Goal: Communication & Community: Answer question/provide support

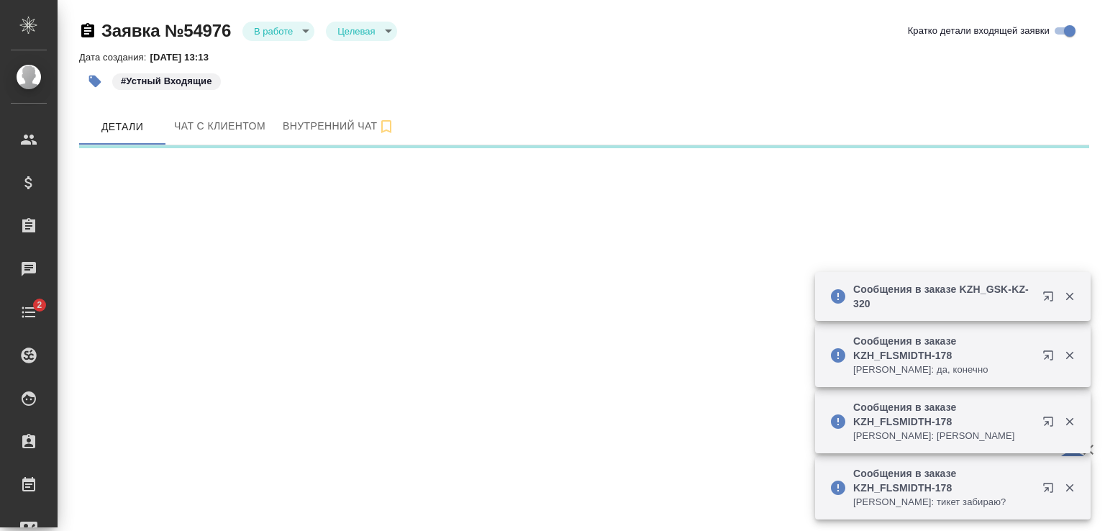
select select "RU"
select select "KZ"
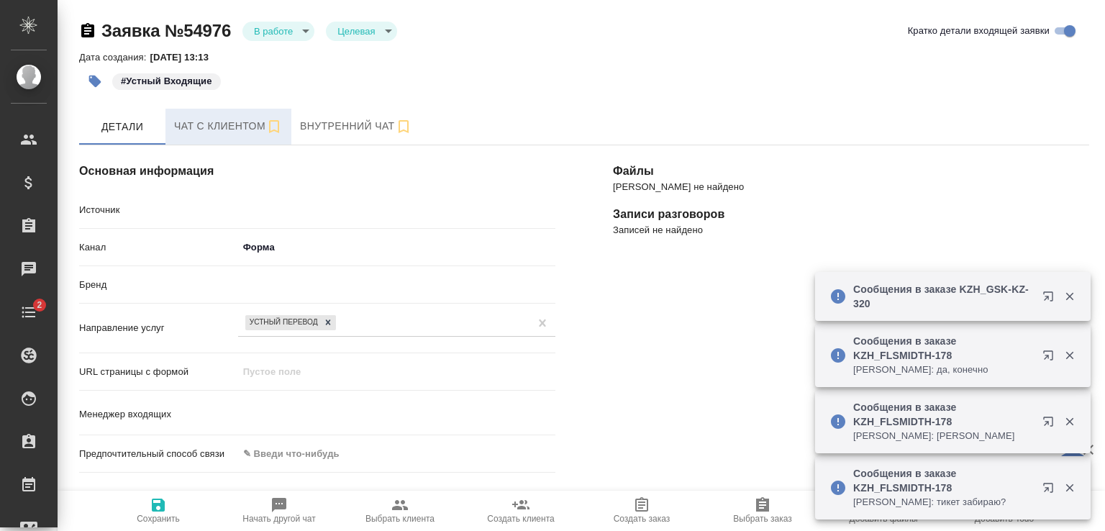
type textarea "x"
type input "Гудина Александра"
type textarea "x"
click at [229, 124] on span "Чат с клиентом" at bounding box center [228, 126] width 109 height 18
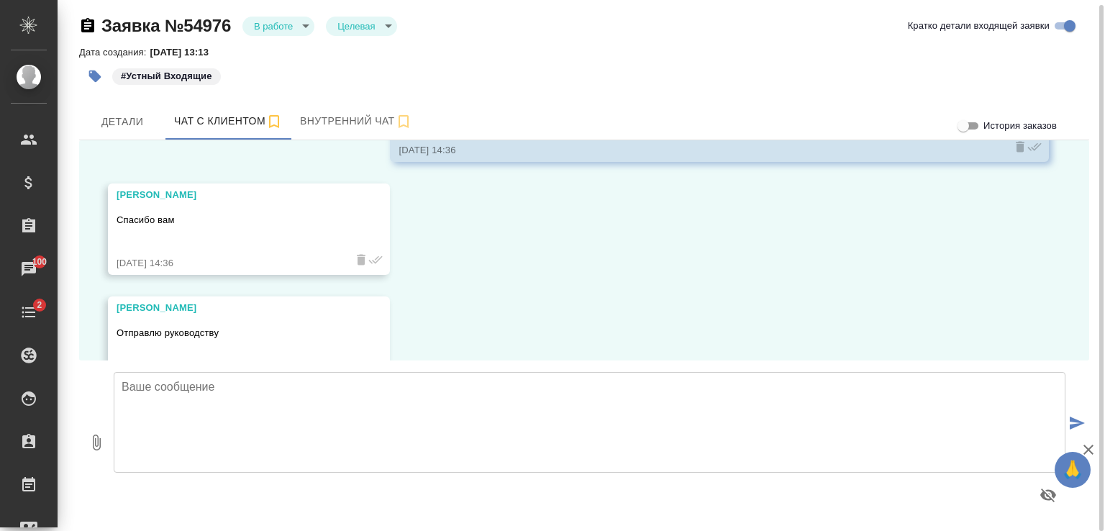
scroll to position [1128, 0]
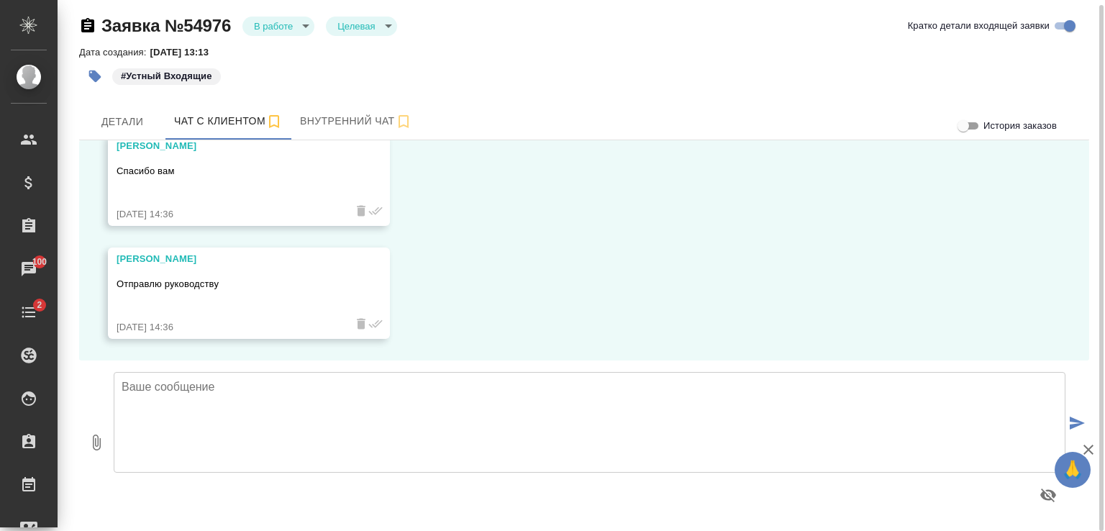
click at [392, 412] on textarea at bounding box center [590, 422] width 952 height 101
type textarea "Хорошо, ожидаем Вас."
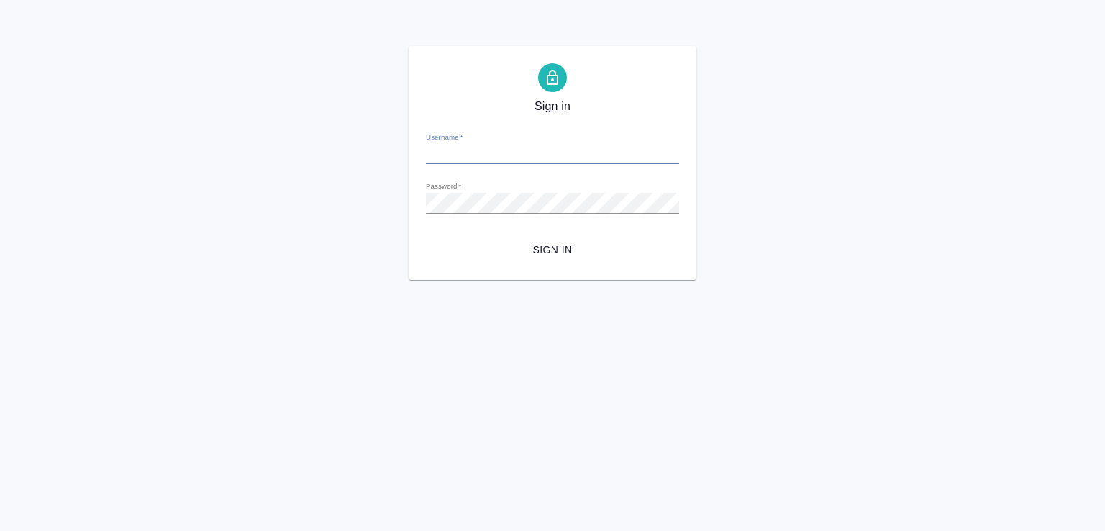
type input "d.zhuravlev@awatera.com"
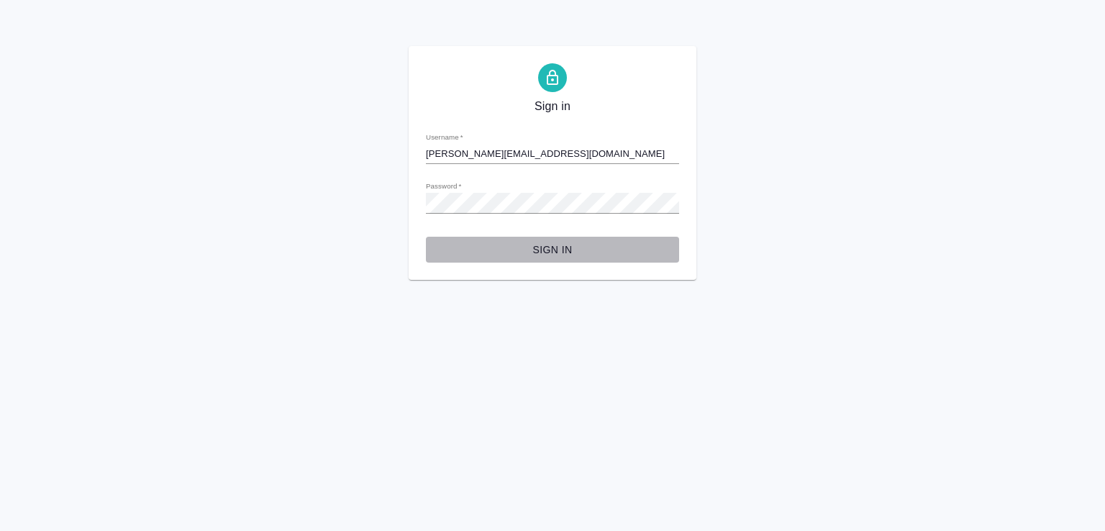
click at [567, 252] on span "Sign in" at bounding box center [552, 250] width 230 height 18
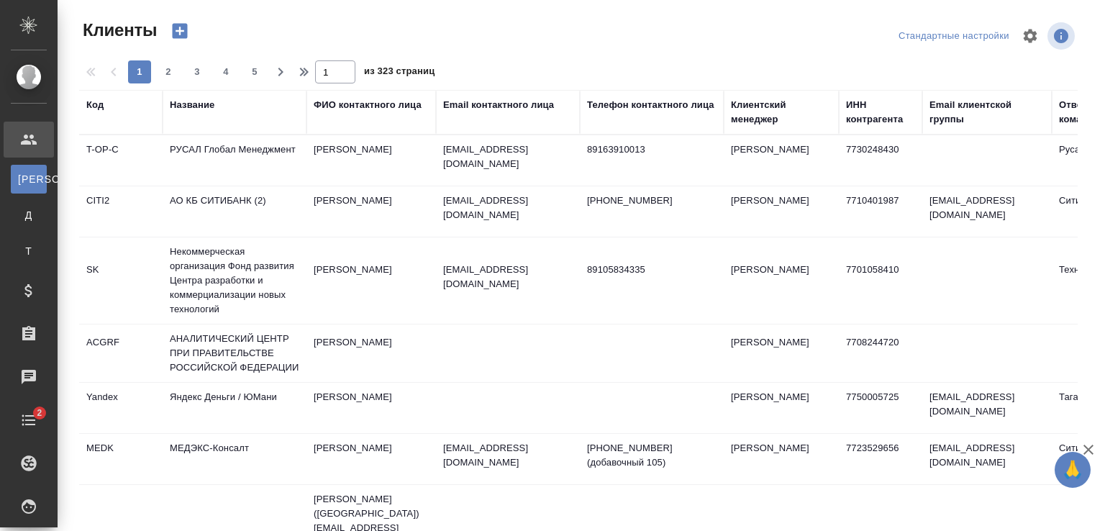
select select "RU"
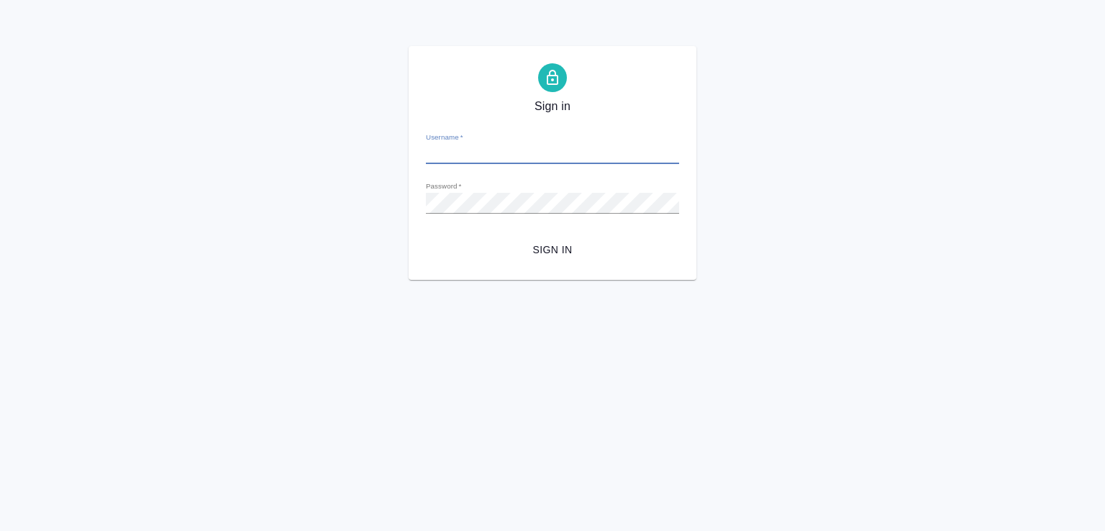
type input "[PERSON_NAME][EMAIL_ADDRESS][DOMAIN_NAME]"
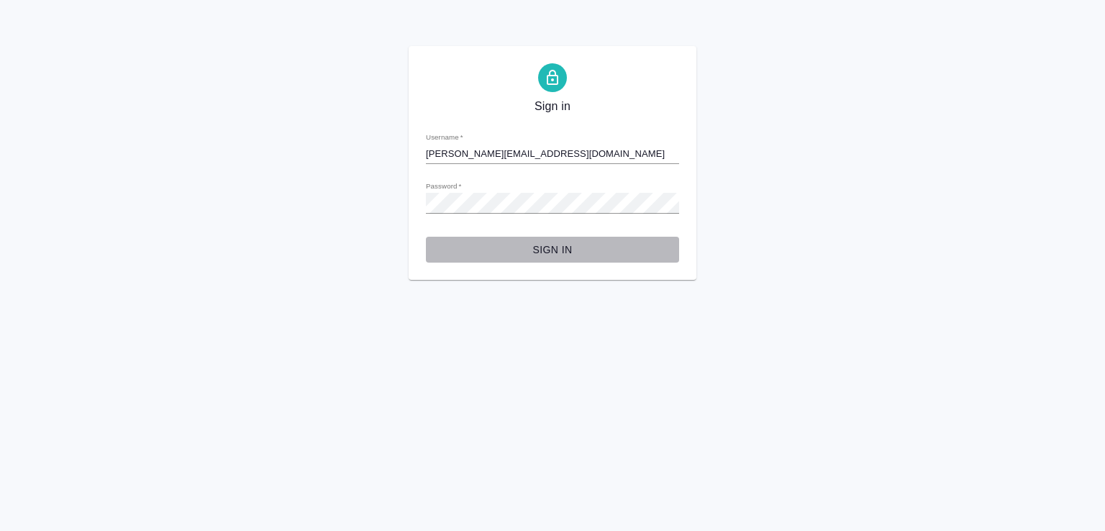
click at [550, 245] on span "Sign in" at bounding box center [552, 250] width 230 height 18
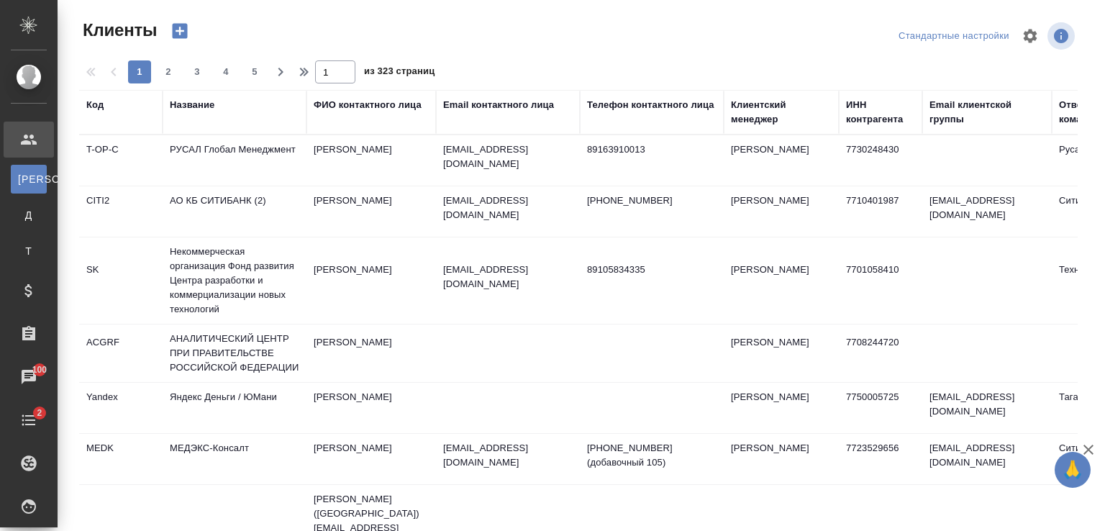
select select "RU"
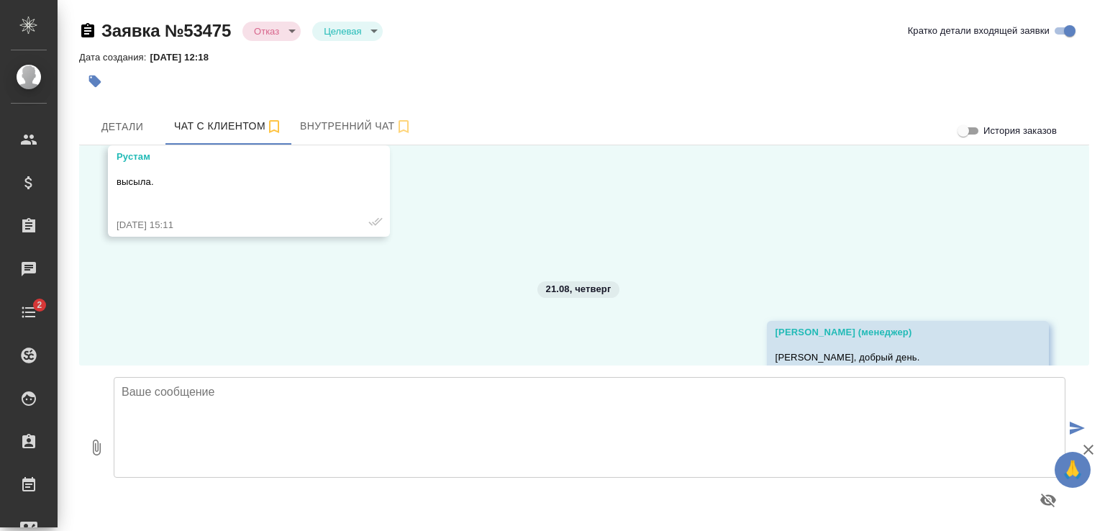
scroll to position [10664, 0]
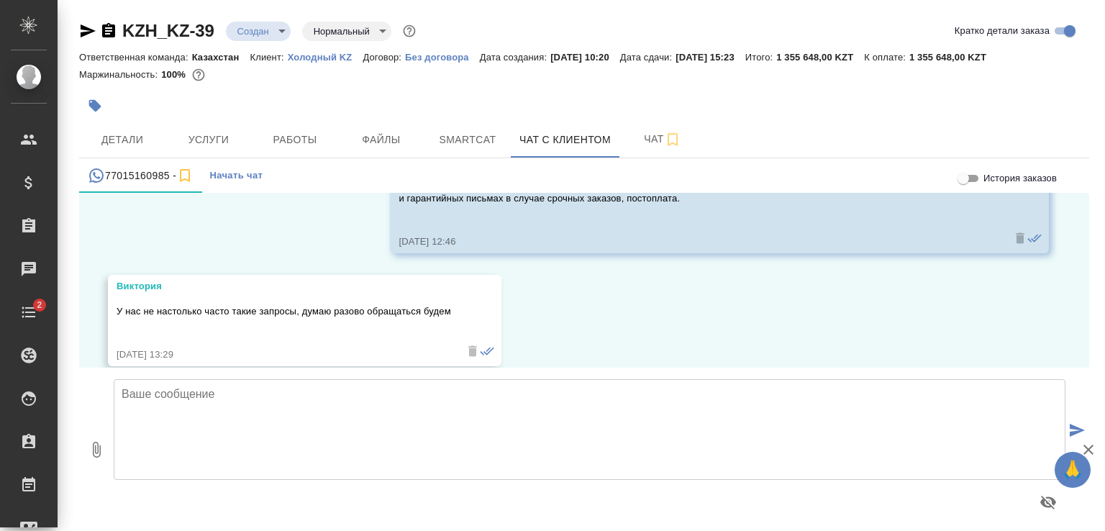
scroll to position [4615, 0]
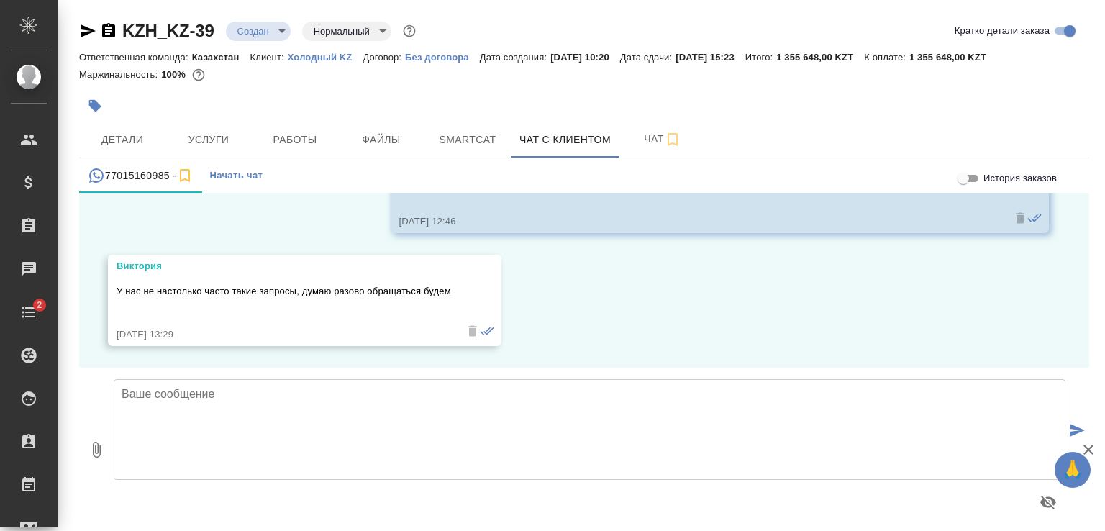
click at [455, 404] on textarea at bounding box center [590, 429] width 952 height 101
type textarea "Хорошо, благодарю. Будем на связи."
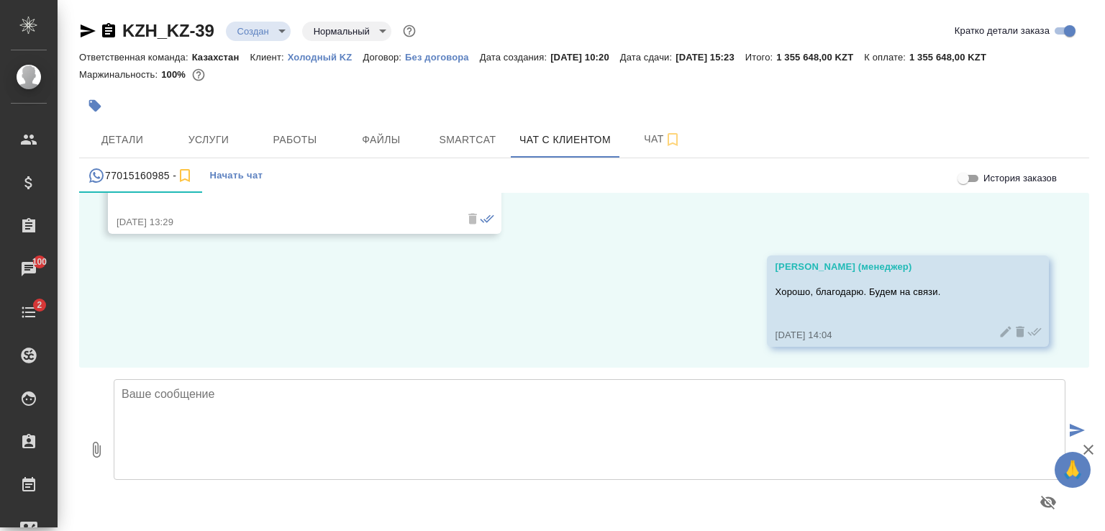
scroll to position [4728, 0]
click at [83, 29] on icon "button" at bounding box center [88, 30] width 15 height 13
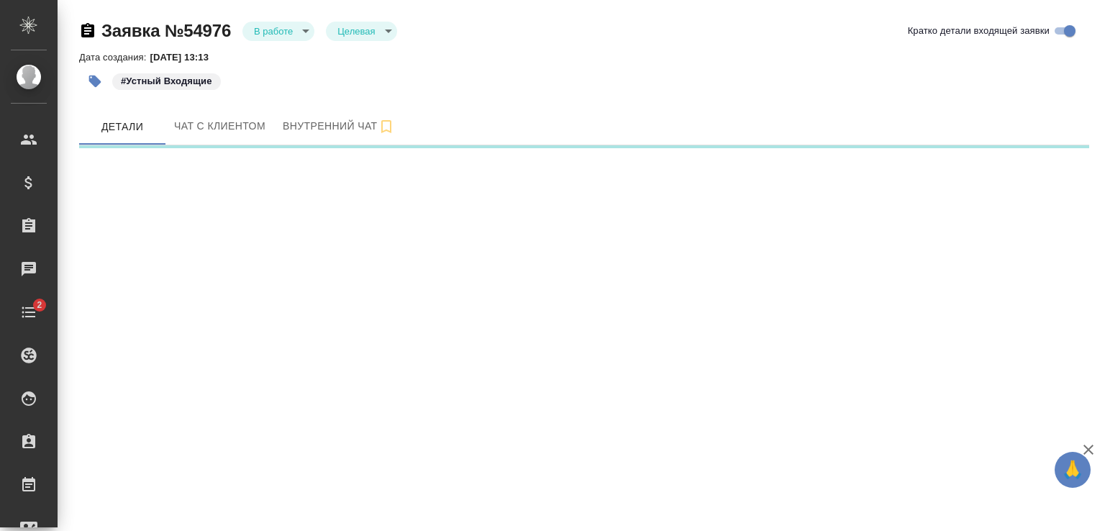
select select "RU"
select select "KZ"
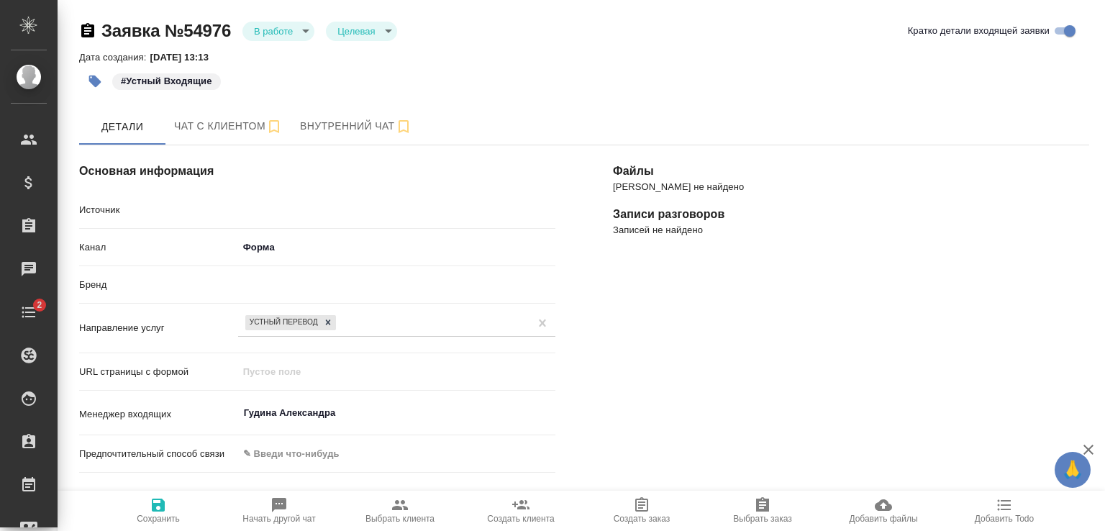
type textarea "x"
click at [229, 124] on span "Чат с клиентом" at bounding box center [228, 126] width 109 height 18
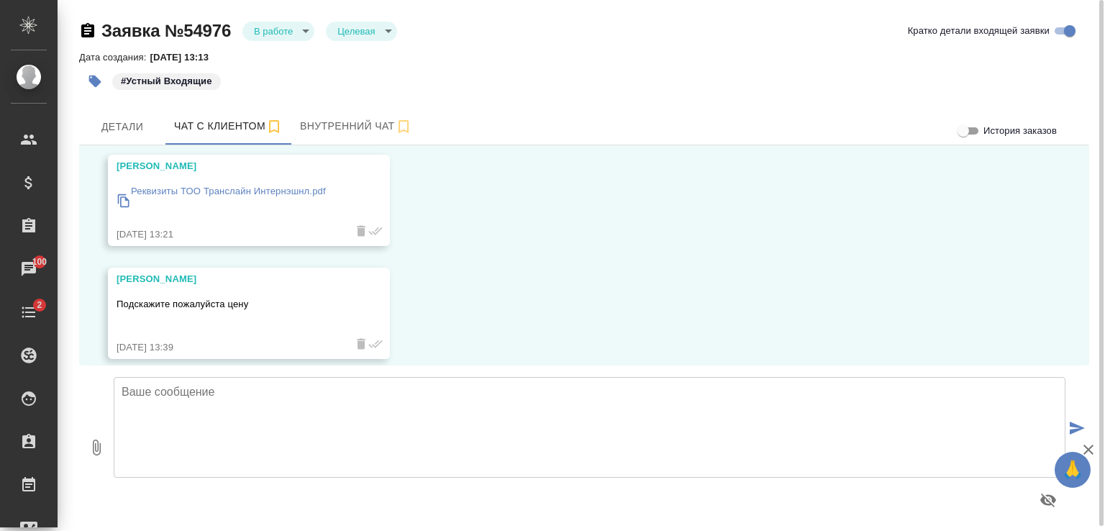
scroll to position [158, 0]
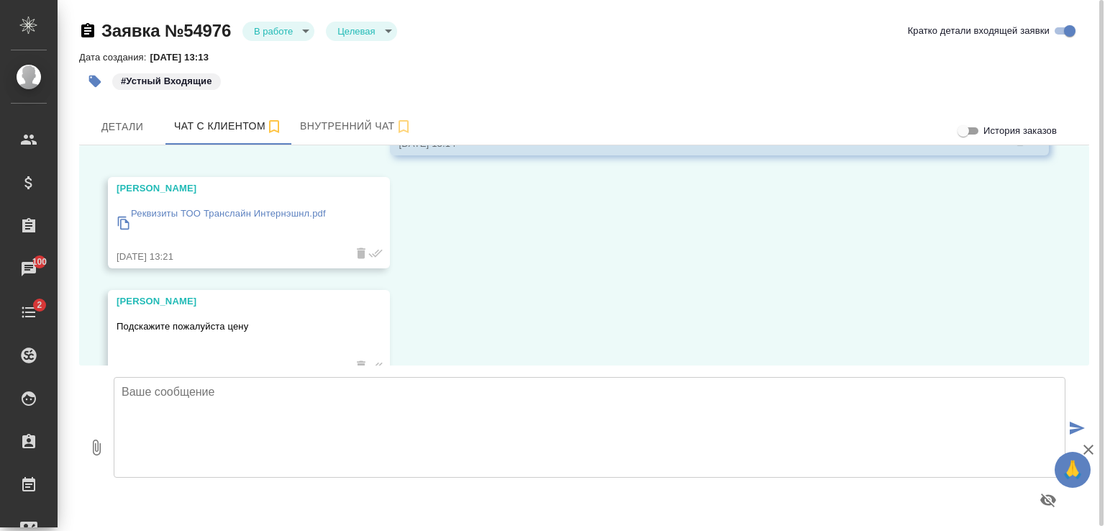
click at [127, 222] on icon at bounding box center [124, 223] width 14 height 14
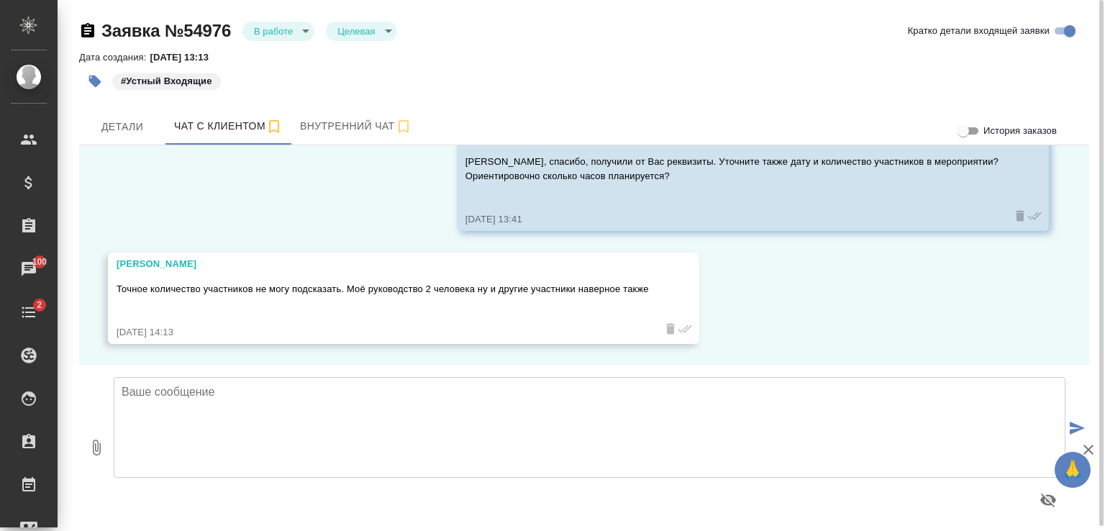
scroll to position [662, 0]
click at [95, 452] on icon "button" at bounding box center [96, 447] width 17 height 17
type input "C:\fakepath\Proposal_B_KZ-49.pdf"
click at [482, 398] on textarea at bounding box center [590, 427] width 952 height 101
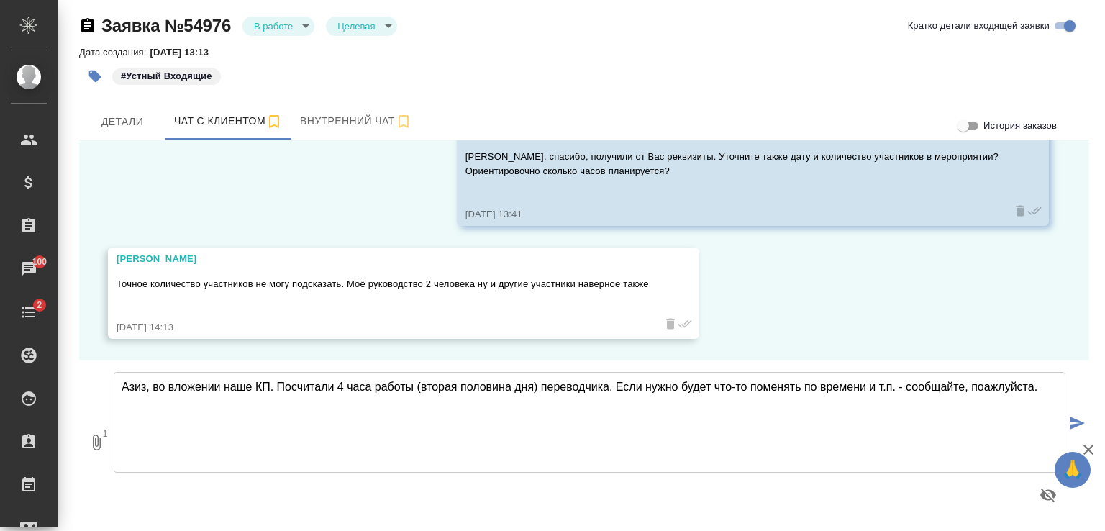
click at [138, 401] on textarea "Азиз, во вложении наше КП. Посчитали 4 часа работы (вторая половина дня) перево…" at bounding box center [590, 422] width 952 height 101
type textarea "Азиз, во вложении наше КП. Посчитали 4 часа работы (вторая половина дня) перево…"
click at [1070, 424] on icon "submit" at bounding box center [1077, 422] width 15 height 13
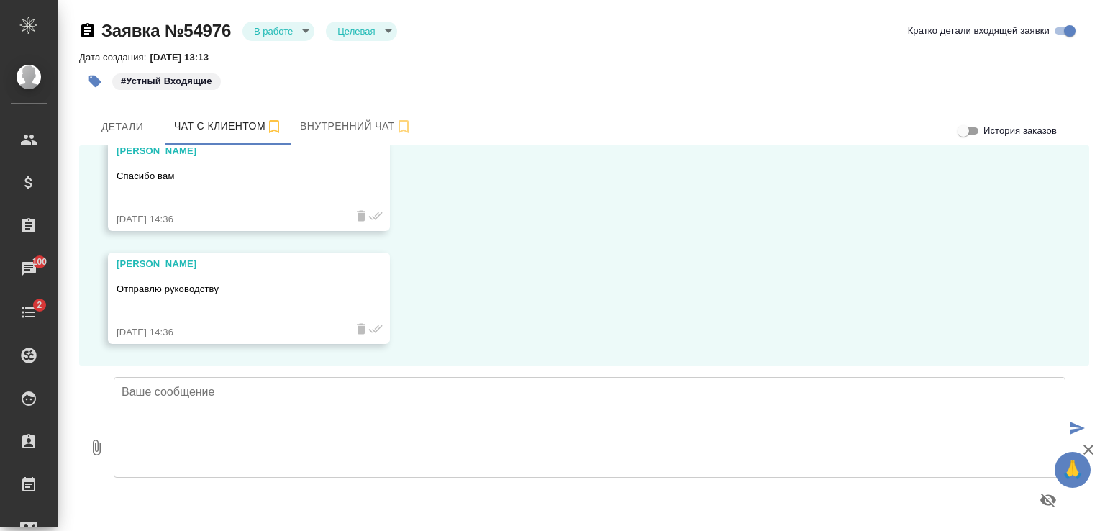
scroll to position [1128, 0]
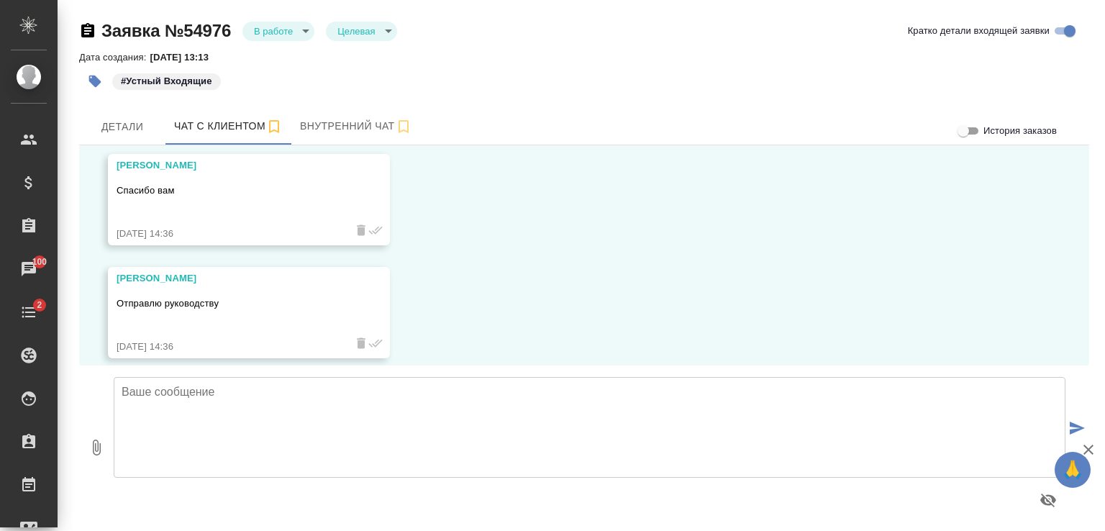
scroll to position [1128, 0]
